Goal: Navigation & Orientation: Find specific page/section

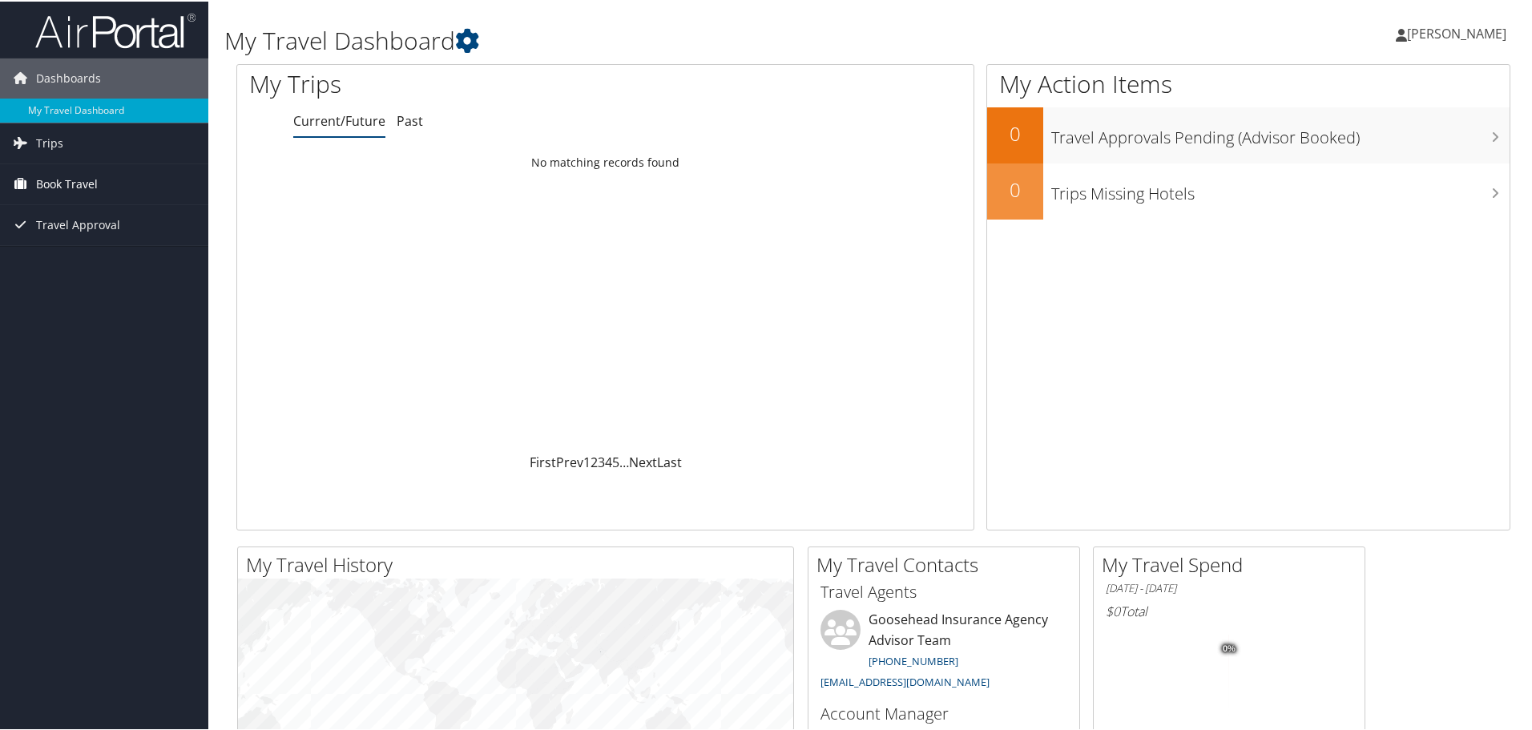
click at [80, 178] on span "Book Travel" at bounding box center [67, 183] width 62 height 40
click at [79, 264] on link "Book/Manage Online Trips" at bounding box center [104, 263] width 208 height 24
click at [59, 146] on span "Trips" at bounding box center [49, 142] width 27 height 40
click at [70, 199] on link "Past Trips" at bounding box center [104, 198] width 208 height 24
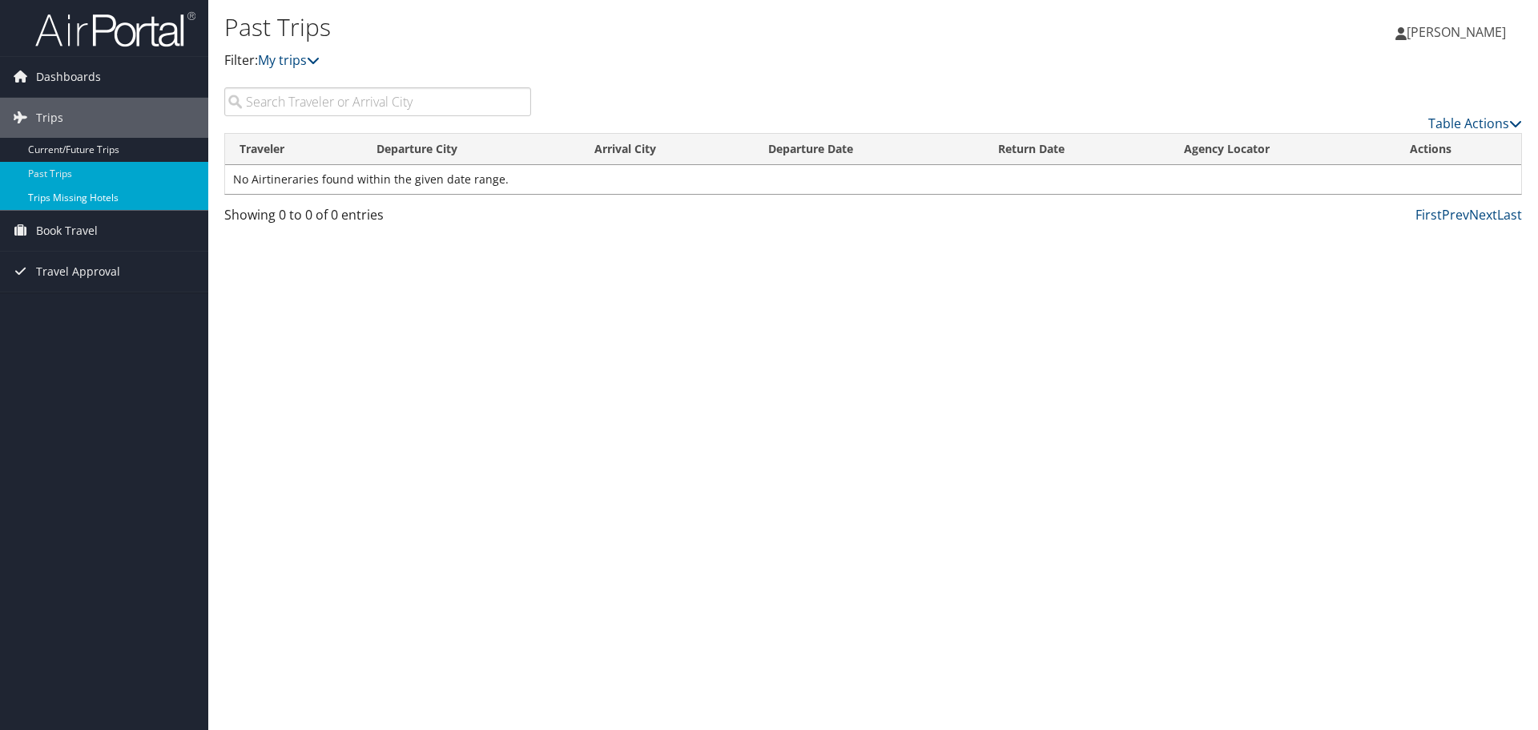
click at [61, 199] on link "Trips Missing Hotels" at bounding box center [104, 198] width 208 height 24
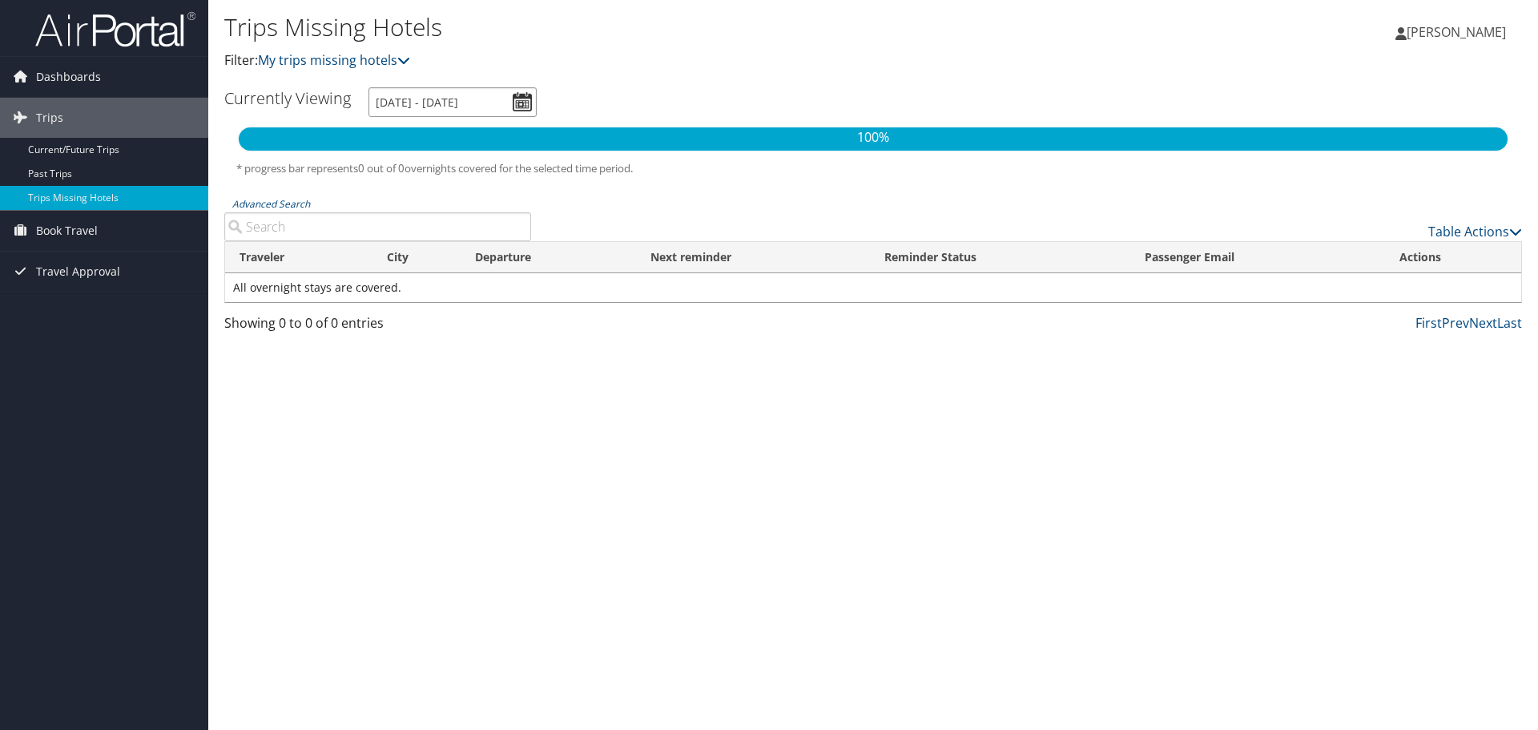
click at [521, 101] on input "10/7/2025 - 1/7/2026" at bounding box center [452, 102] width 168 height 30
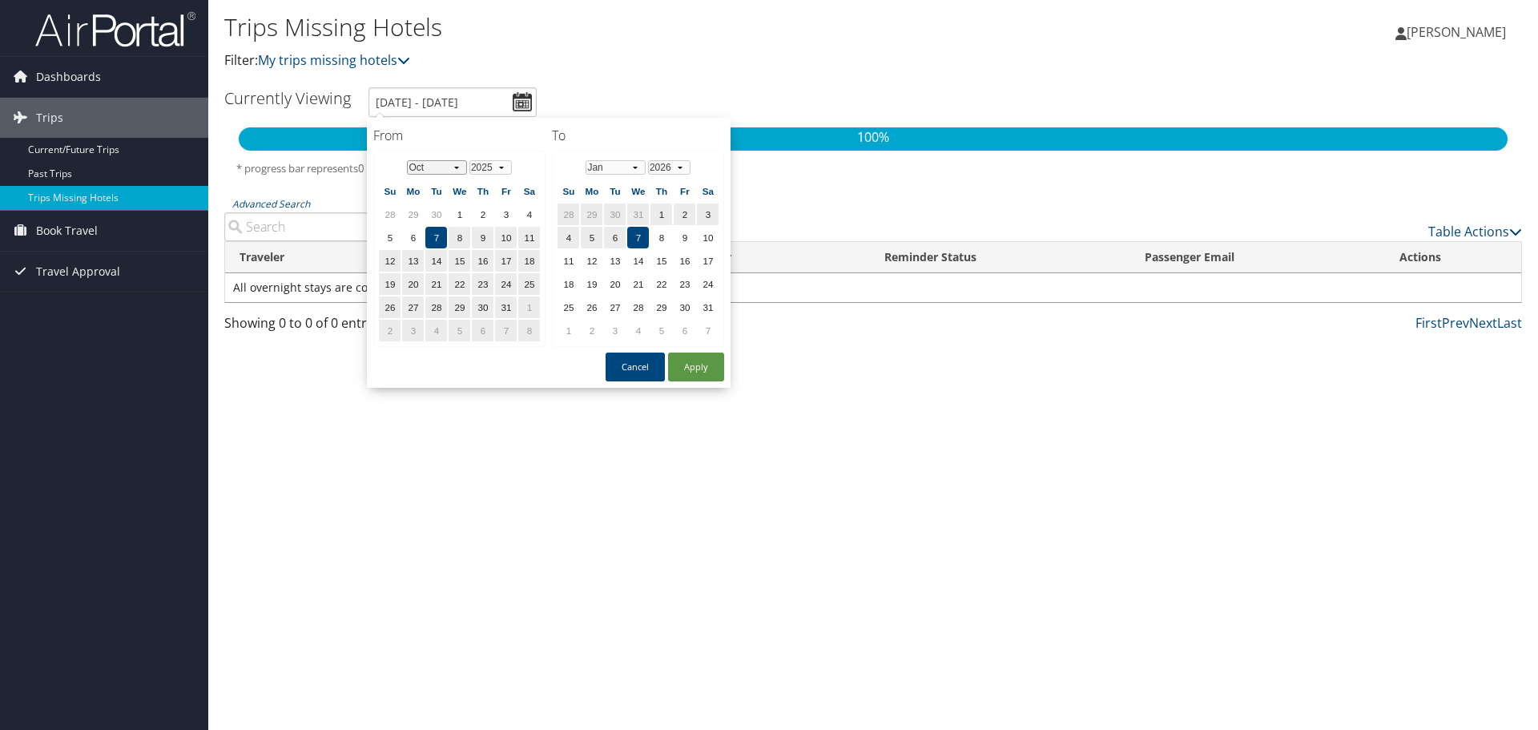
click at [456, 168] on select "Jan Feb Mar Apr May Jun Jul Aug Sep Oct Nov Dec" at bounding box center [437, 167] width 60 height 14
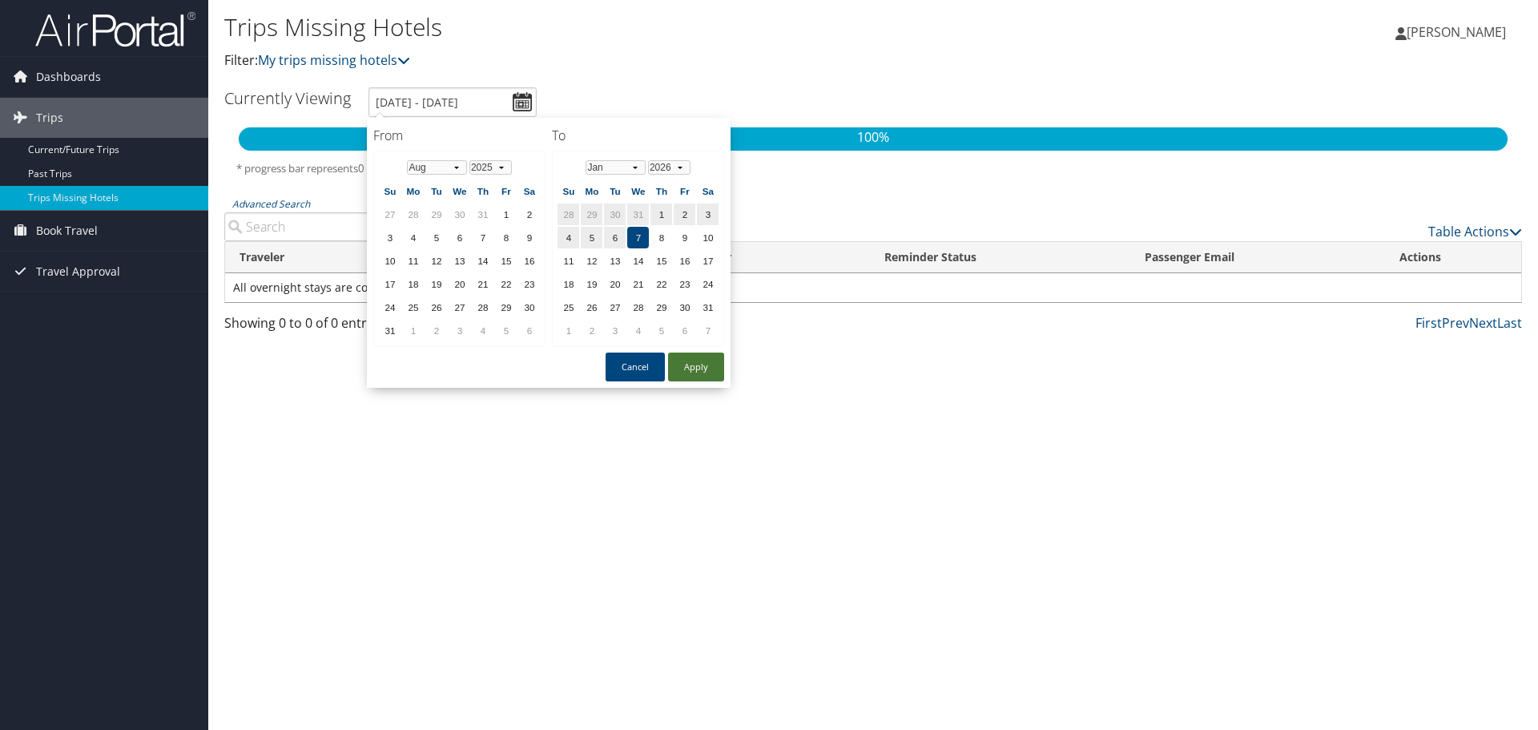
click at [691, 364] on button "Apply" at bounding box center [696, 366] width 56 height 29
type input "10/7/2025 - 1/7/2026"
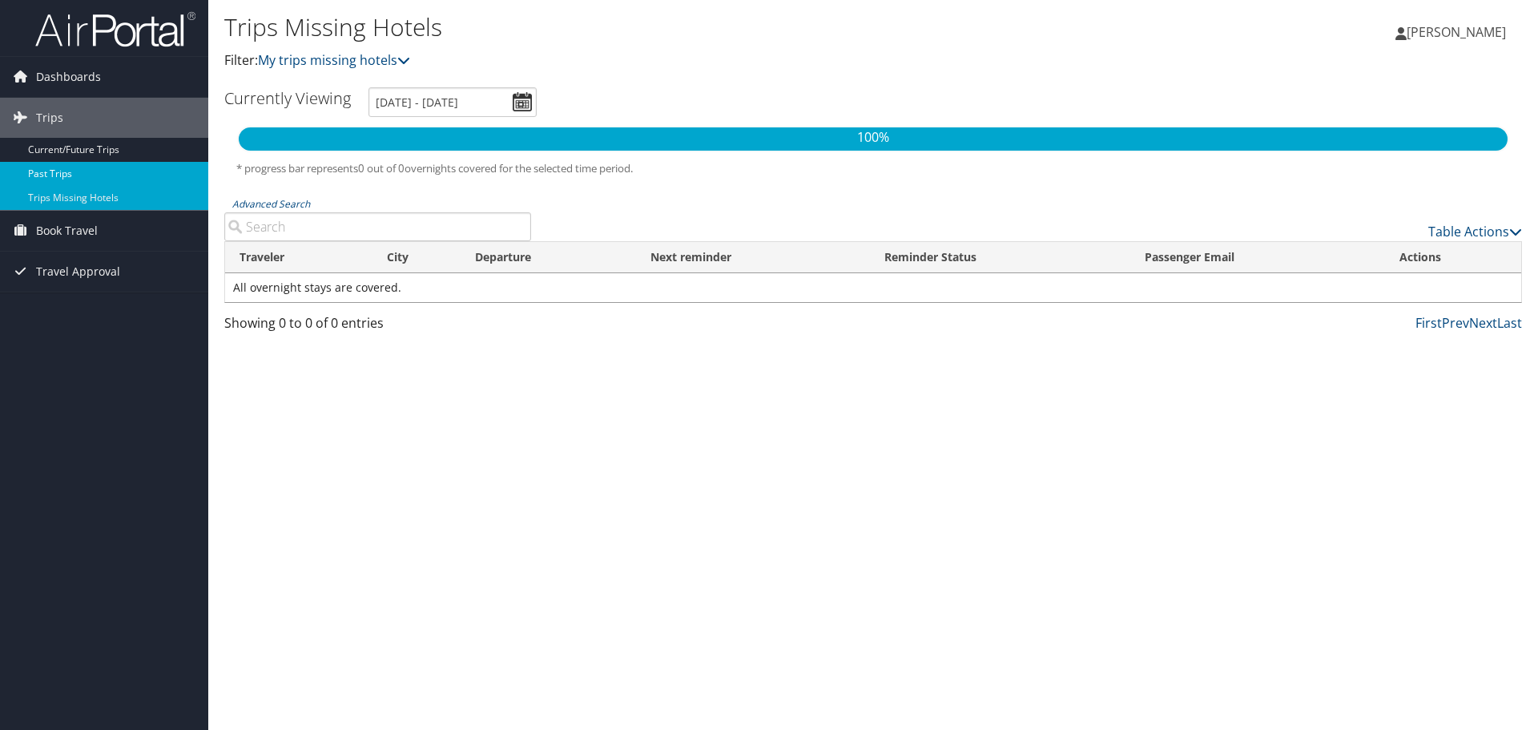
click at [69, 179] on link "Past Trips" at bounding box center [104, 174] width 208 height 24
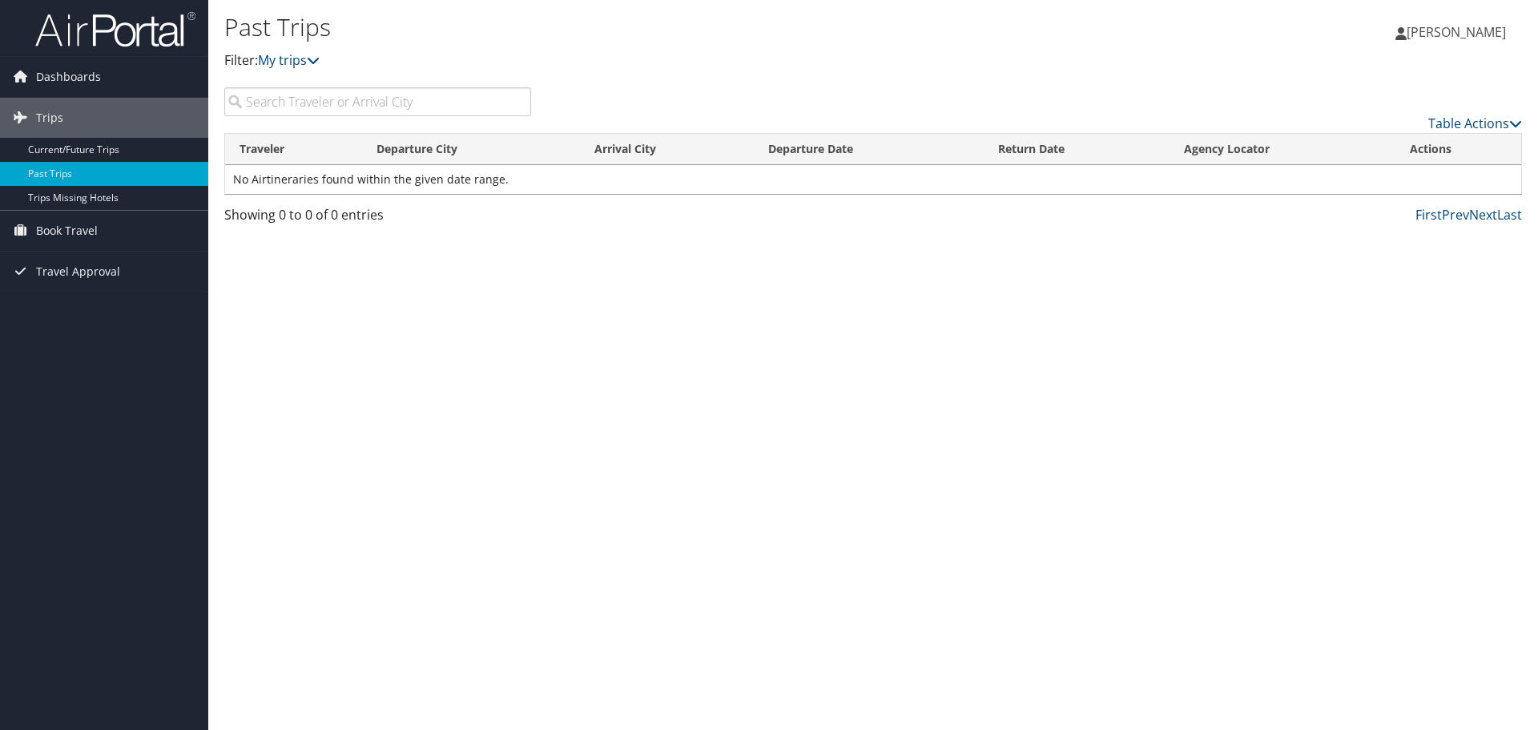
click at [335, 105] on input "search" at bounding box center [377, 101] width 307 height 29
click at [85, 149] on link "Current/Future Trips" at bounding box center [104, 150] width 208 height 24
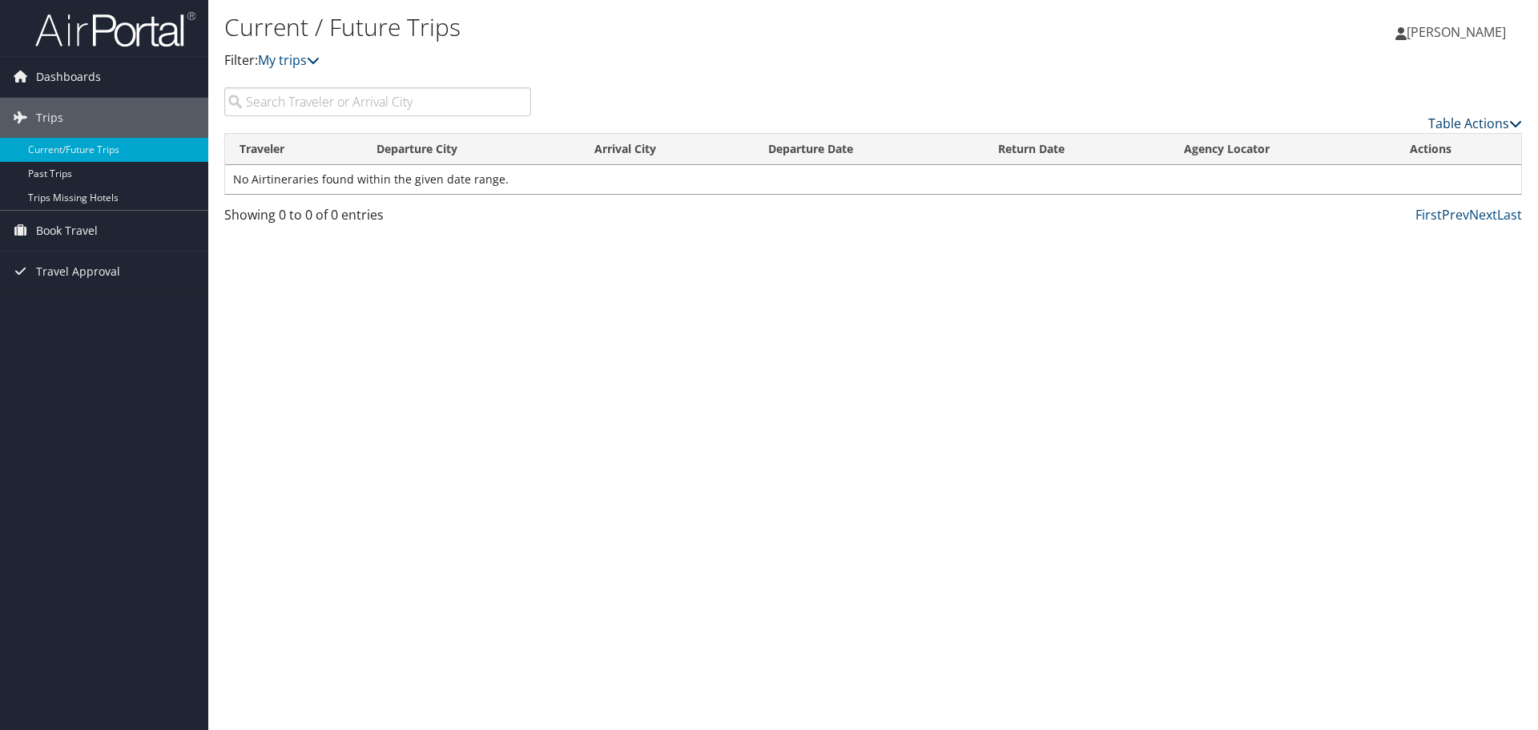
click at [1460, 119] on link "Table Actions" at bounding box center [1475, 124] width 94 height 18
click at [1282, 108] on div at bounding box center [769, 365] width 1538 height 730
click at [67, 77] on span "Dashboards" at bounding box center [68, 77] width 65 height 40
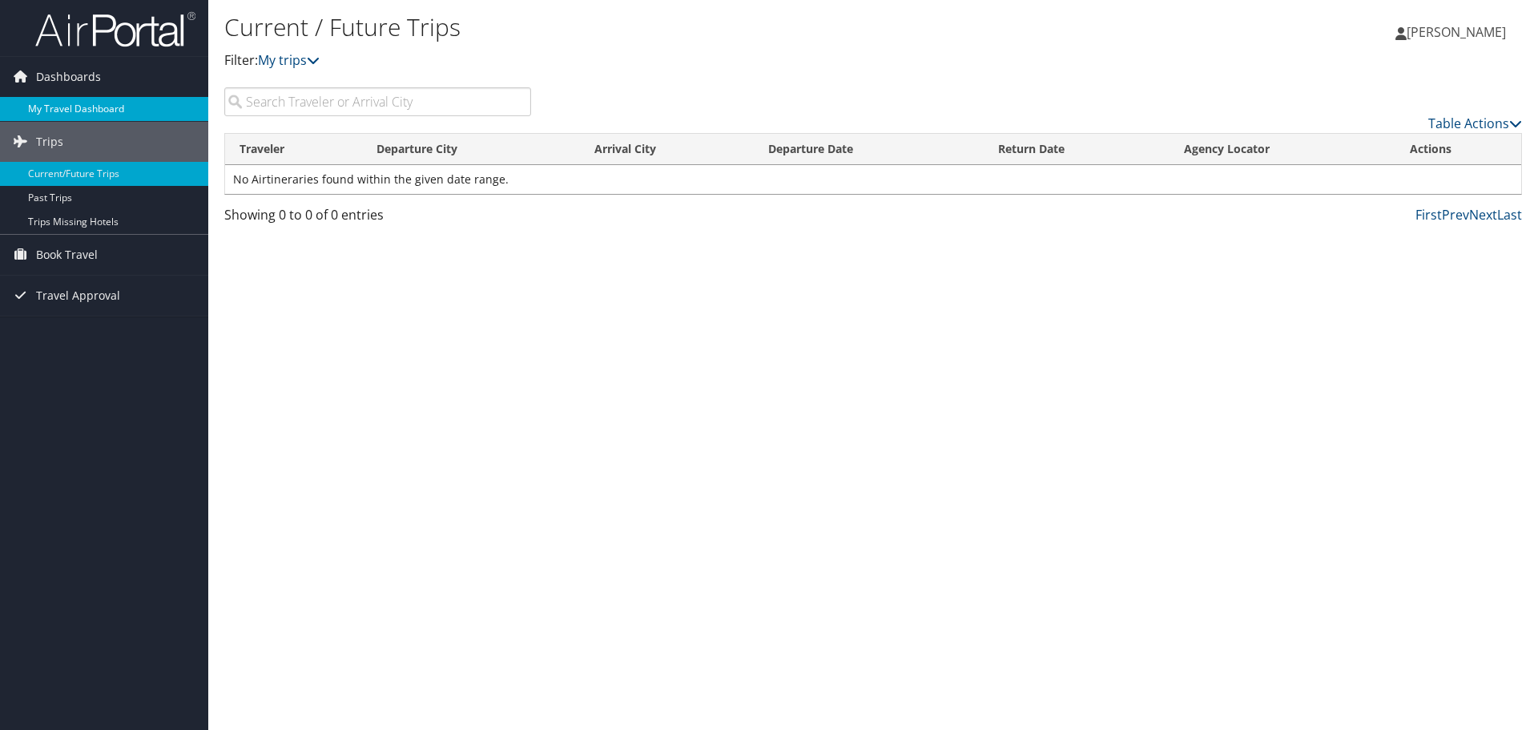
click at [74, 111] on link "My Travel Dashboard" at bounding box center [104, 109] width 208 height 24
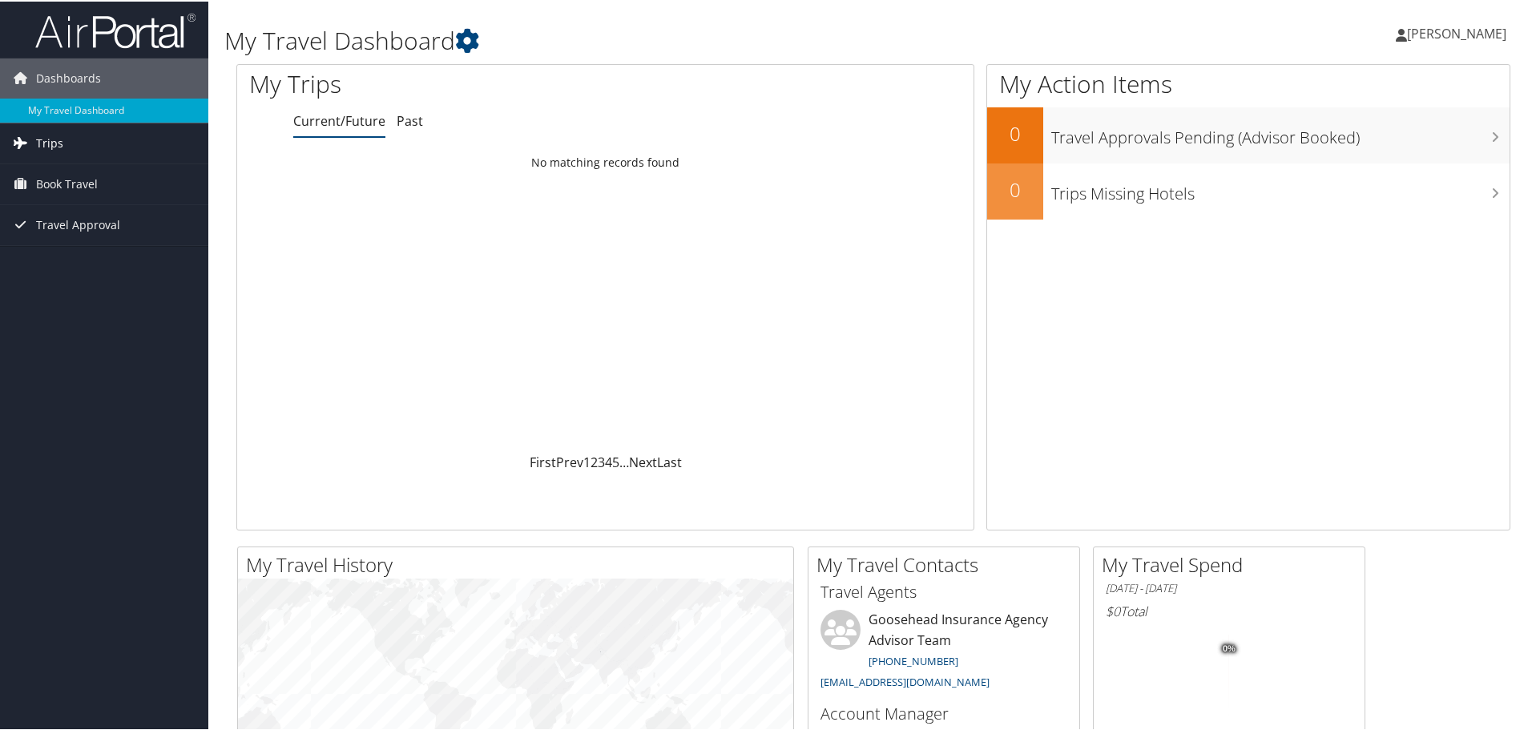
click at [59, 141] on span "Trips" at bounding box center [49, 142] width 27 height 40
click at [70, 199] on link "Past Trips" at bounding box center [104, 198] width 208 height 24
